Goal: Find specific page/section: Find specific page/section

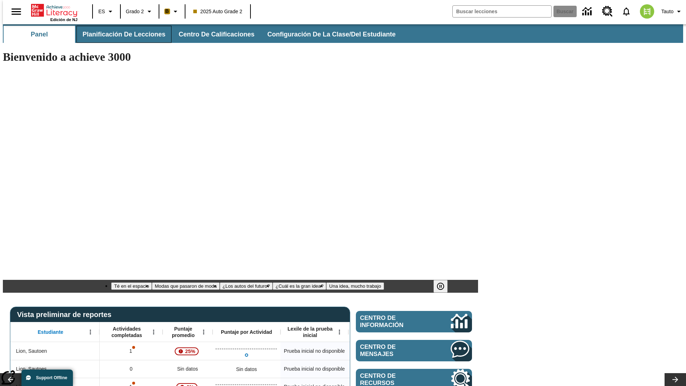
click at [120, 34] on span "Planificación de lecciones" at bounding box center [124, 34] width 83 height 8
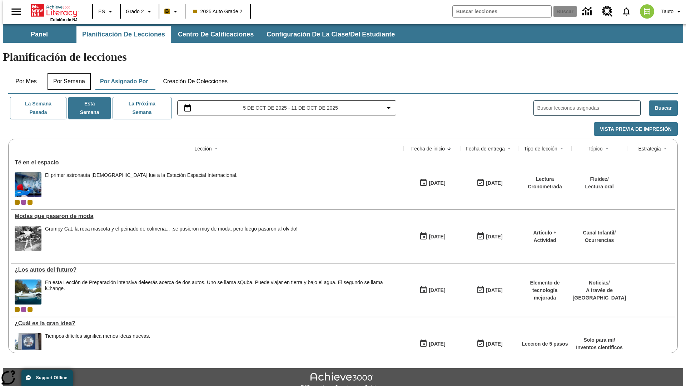
click at [67, 73] on button "Por semana" at bounding box center [69, 81] width 43 height 17
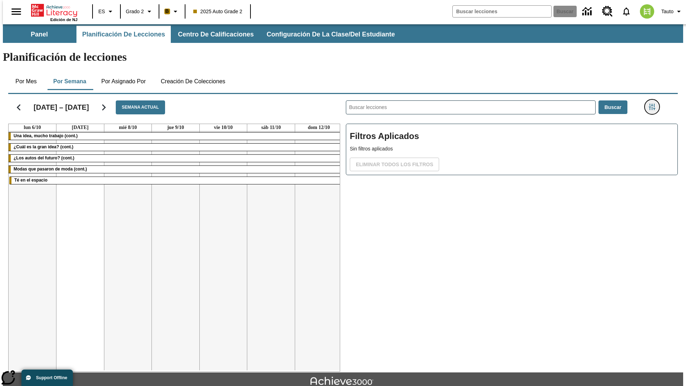
click at [654, 104] on icon "Menú lateral de filtros" at bounding box center [652, 107] width 6 height 6
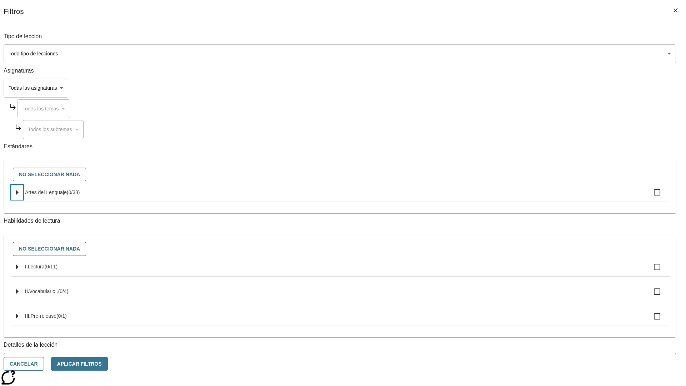
click at [19, 195] on icon "Seleccione estándares" at bounding box center [17, 192] width 3 height 5
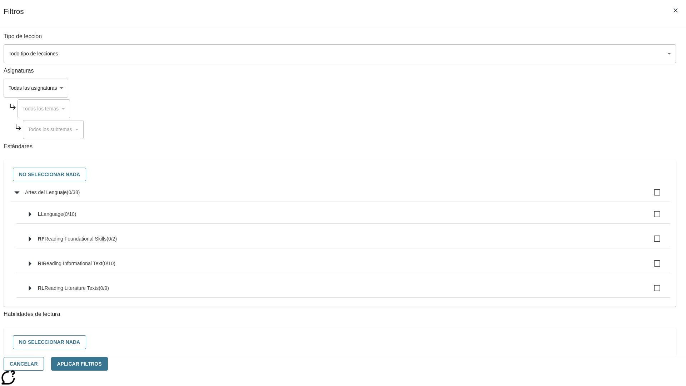
click at [519, 196] on label "Artes del Lenguaje ( 0 / 38 )" at bounding box center [345, 192] width 640 height 15
click at [650, 196] on input "Artes del Lenguaje ( 0 / 38 )" at bounding box center [657, 192] width 15 height 15
checkbox input "true"
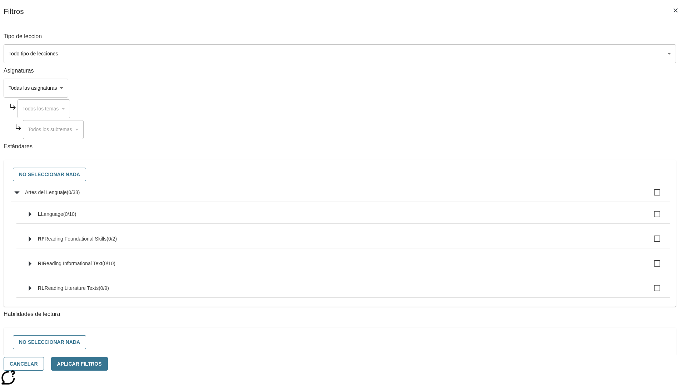
checkbox input "true"
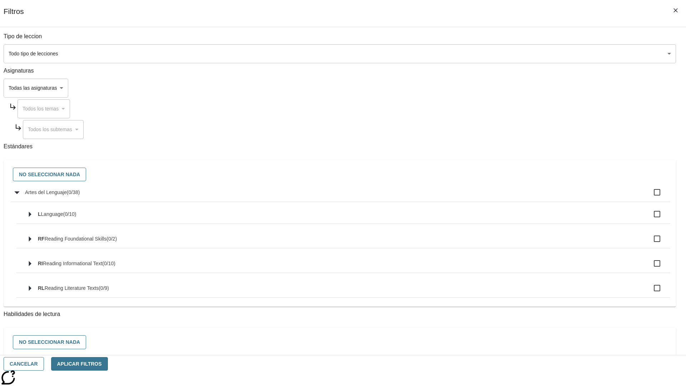
checkbox input "true"
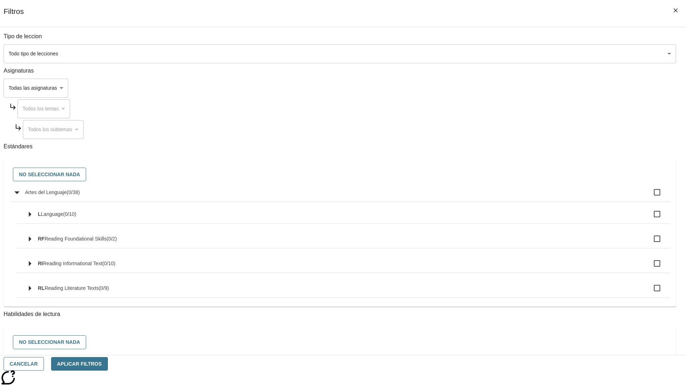
checkbox input "true"
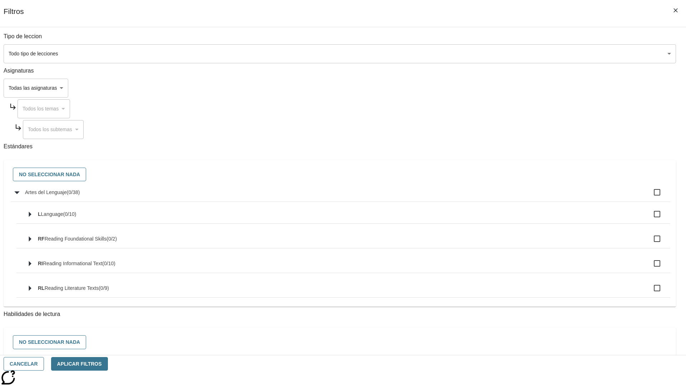
checkbox input "true"
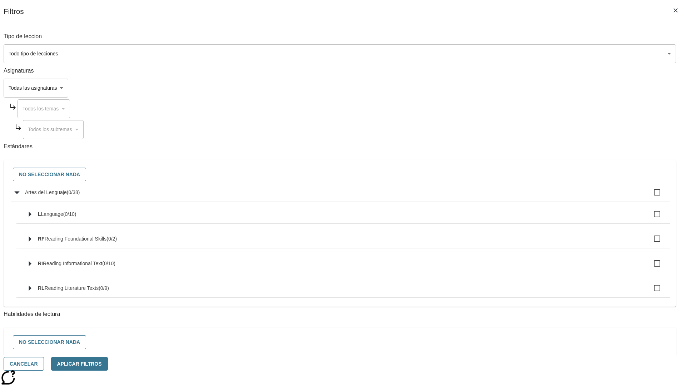
checkbox input "true"
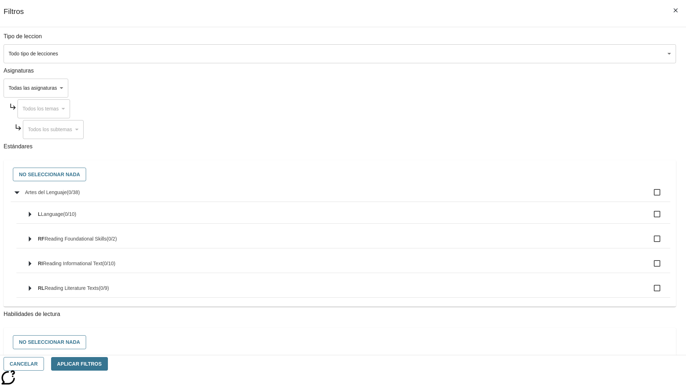
checkbox input "true"
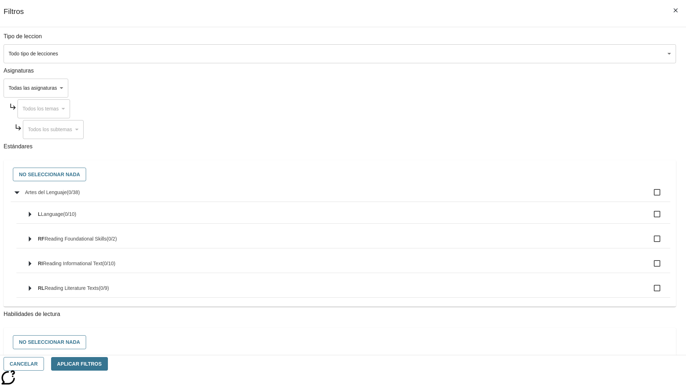
checkbox input "true"
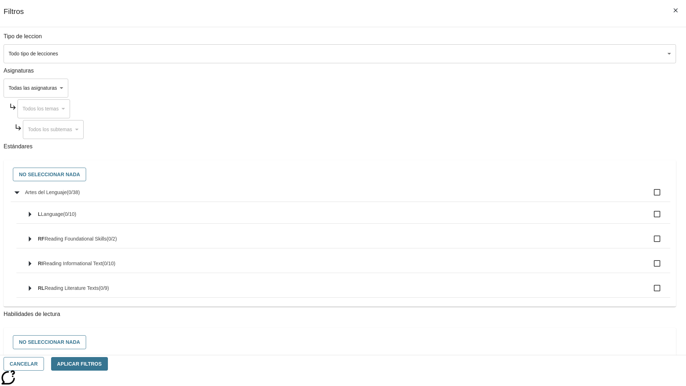
checkbox input "true"
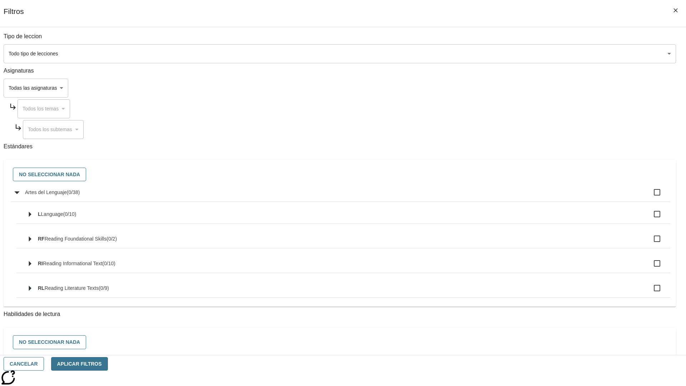
checkbox input "true"
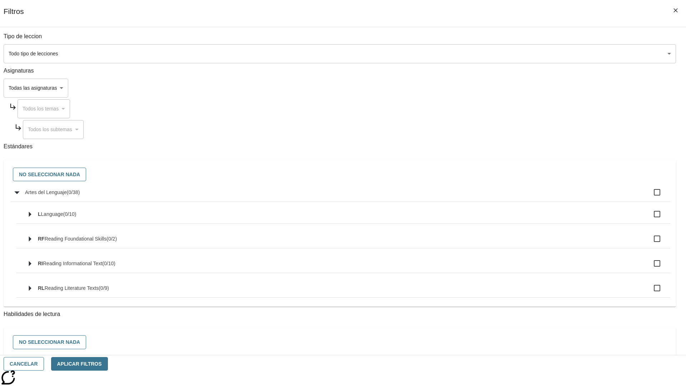
checkbox input "true"
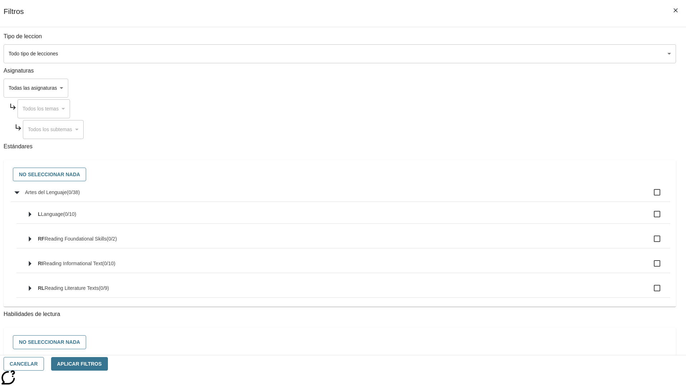
checkbox input "true"
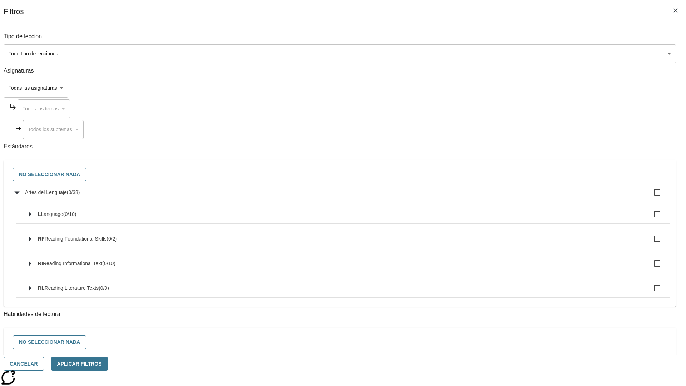
checkbox input "true"
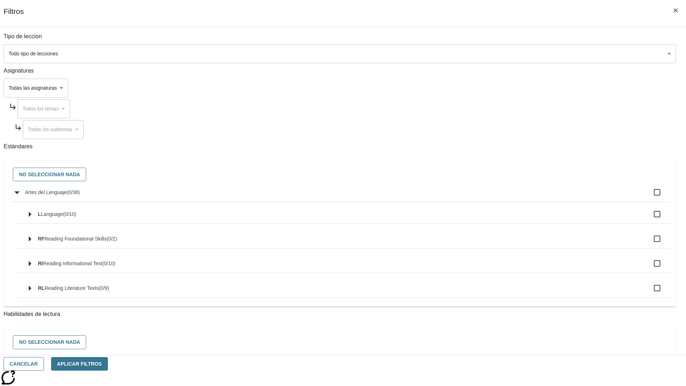
checkbox input "true"
click at [86, 175] on button "No seleccionar nada" at bounding box center [49, 175] width 73 height 14
checkbox input "false"
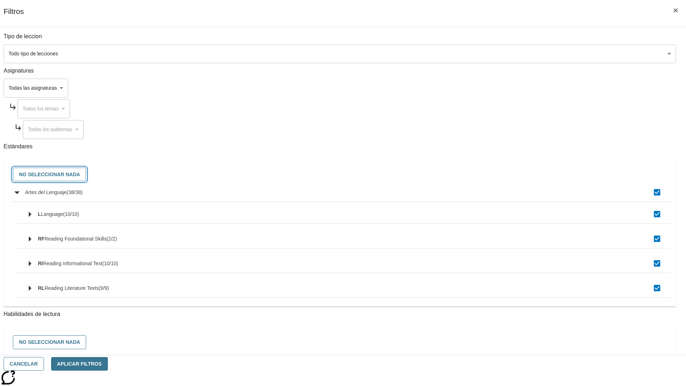
checkbox input "false"
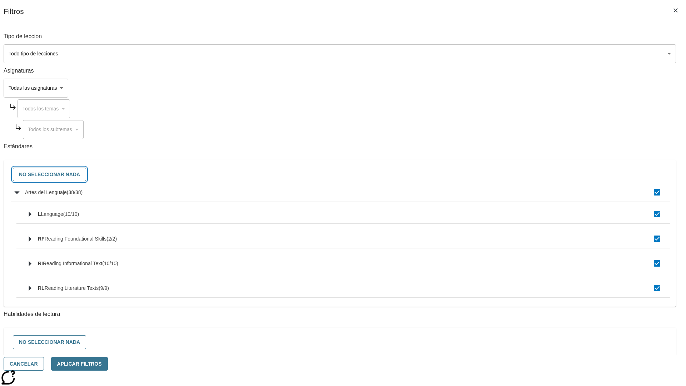
checkbox input "false"
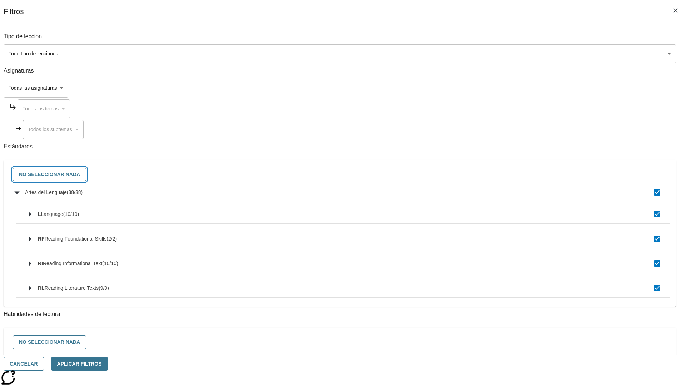
checkbox input "false"
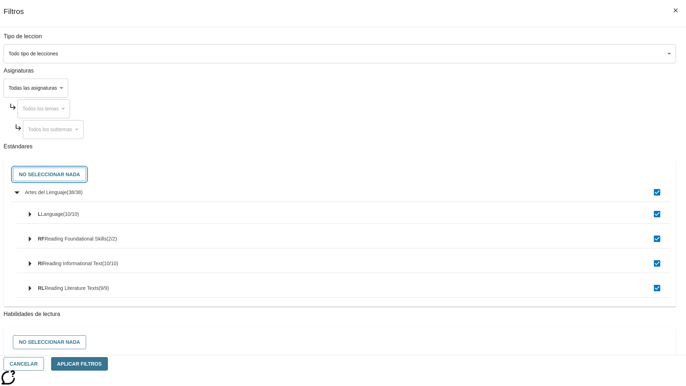
checkbox input "false"
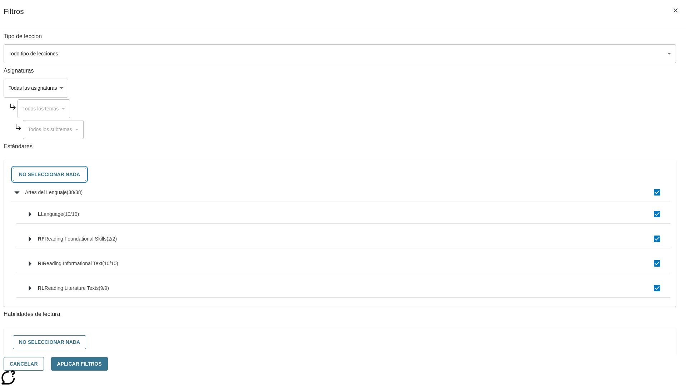
checkbox input "false"
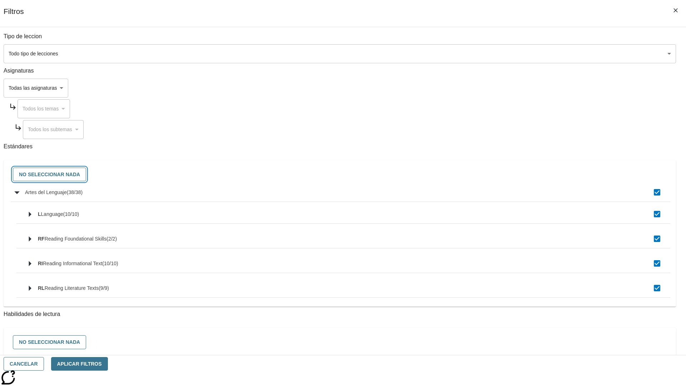
checkbox input "false"
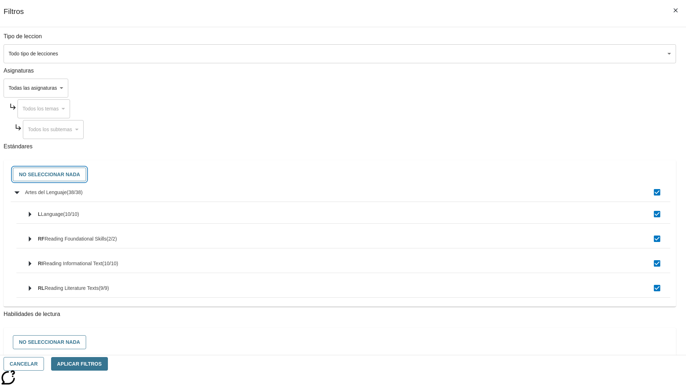
checkbox input "false"
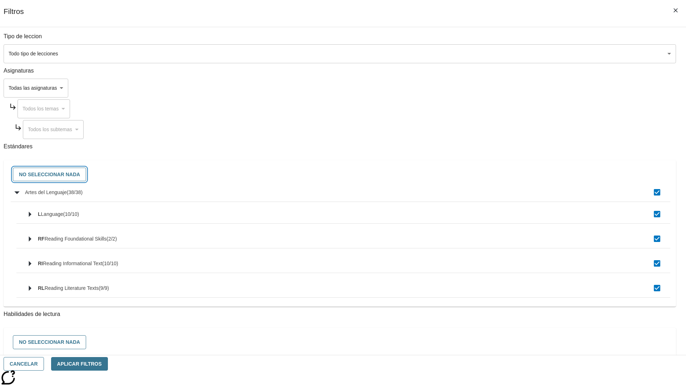
checkbox input "false"
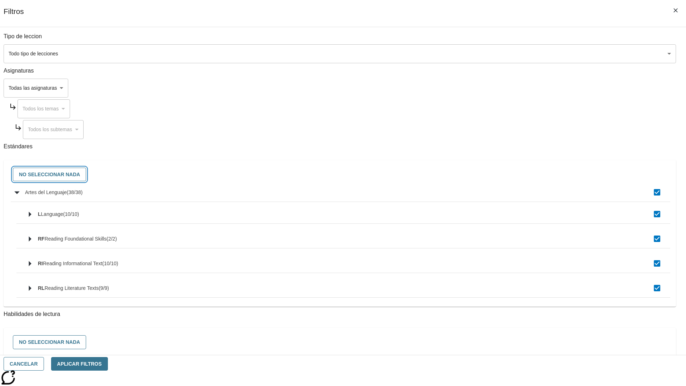
checkbox input "false"
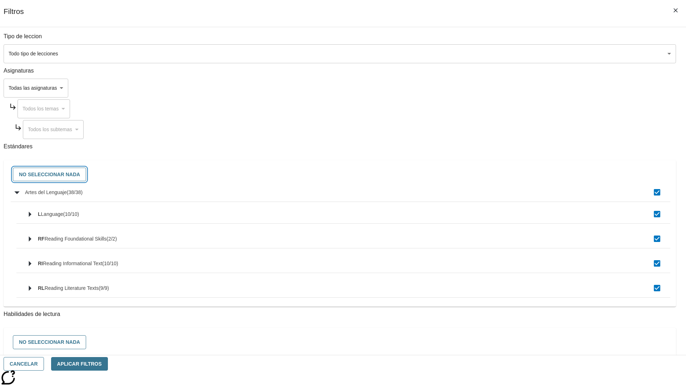
checkbox input "false"
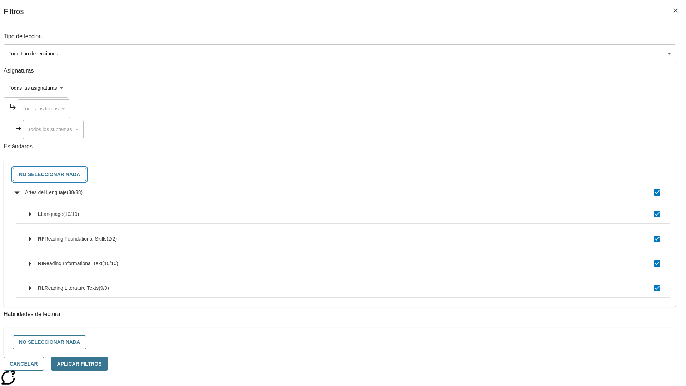
checkbox input "false"
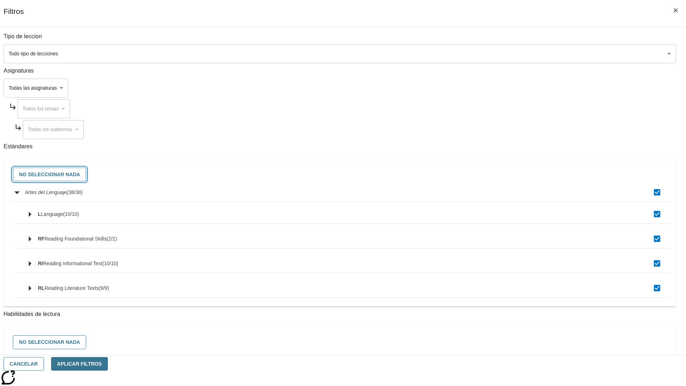
checkbox input "false"
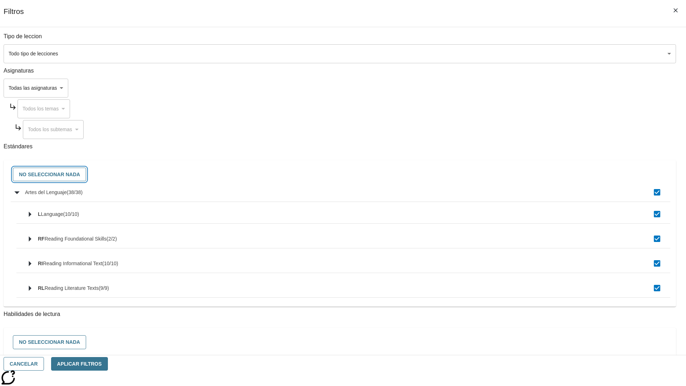
checkbox input "false"
click at [44, 364] on button "Cancelar" at bounding box center [24, 364] width 40 height 14
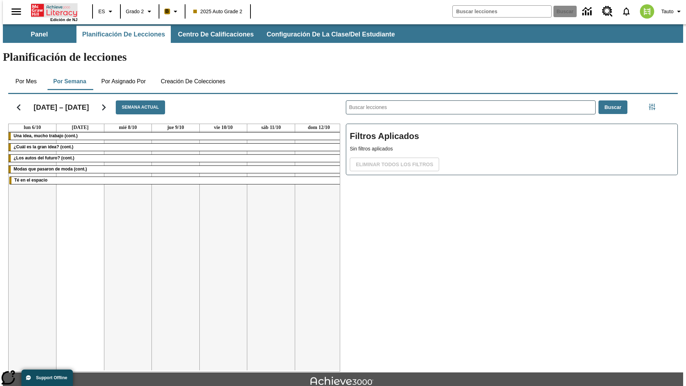
click at [51, 10] on icon "Portada" at bounding box center [55, 10] width 48 height 14
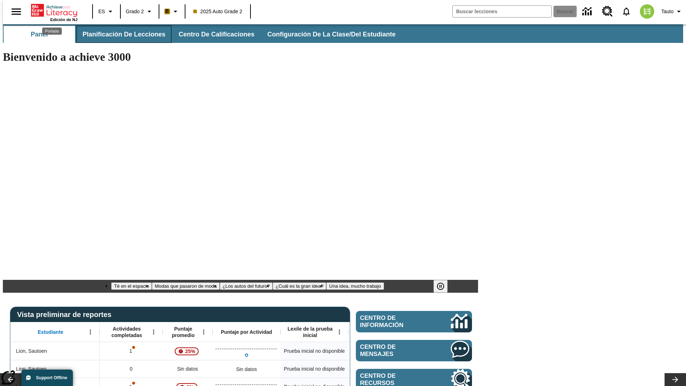
click at [120, 34] on span "Planificación de lecciones" at bounding box center [124, 34] width 83 height 8
